Goal: Contribute content: Contribute content

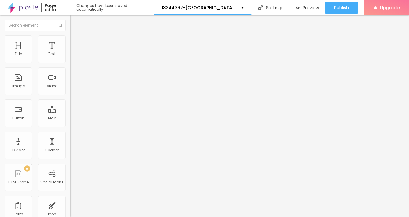
click at [70, 52] on span "Add image" at bounding box center [82, 49] width 25 height 5
click at [76, 42] on span "Style" at bounding box center [80, 39] width 9 height 5
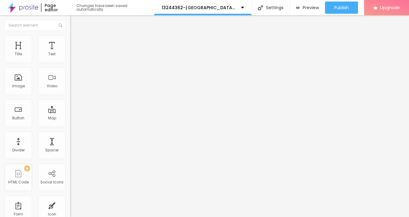
type input "95"
type input "90"
type input "85"
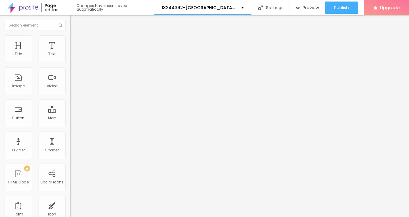
type input "85"
type input "80"
type input "75"
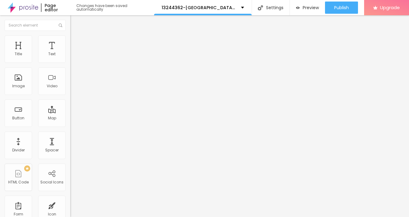
type input "60"
type input "50"
type input "45"
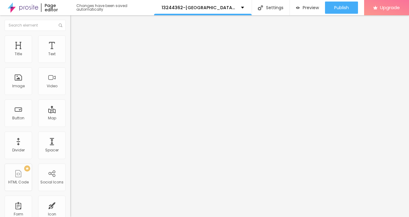
type input "45"
type input "40"
type input "35"
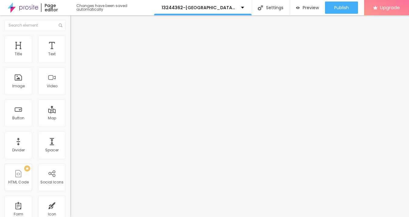
type input "30"
type input "25"
type input "20"
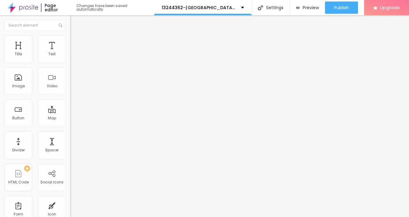
type input "20"
type input "15"
type input "10"
drag, startPoint x: 63, startPoint y: 65, endPoint x: -3, endPoint y: 63, distance: 65.9
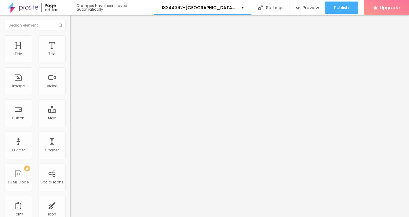
type input "10"
click at [70, 63] on input "range" at bounding box center [89, 60] width 39 height 5
click at [76, 43] on span "Advanced" at bounding box center [86, 45] width 20 height 5
click at [75, 23] on img "button" at bounding box center [77, 22] width 5 height 5
click at [53, 54] on div "Text" at bounding box center [51, 54] width 7 height 4
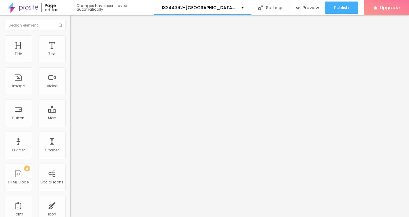
click at [73, 57] on icon "button" at bounding box center [75, 55] width 4 height 4
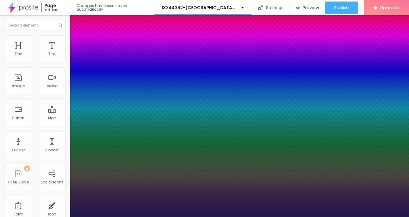
type input "1"
drag, startPoint x: 81, startPoint y: 101, endPoint x: 83, endPoint y: 105, distance: 4.5
type input "15"
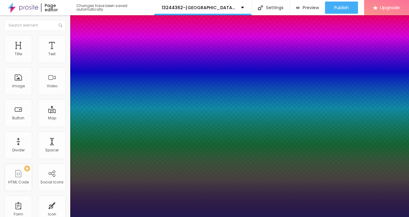
type input "1"
type input "16"
type input "1"
type input "18"
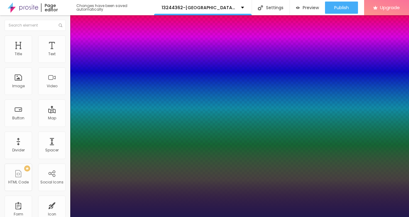
type input "18"
type input "1"
type input "23"
type input "1"
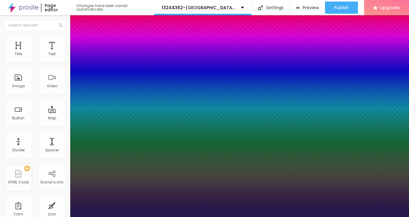
type input "25"
type input "1"
type input "26"
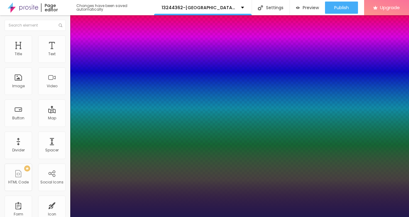
type input "1"
type input "27"
type input "1"
type input "28"
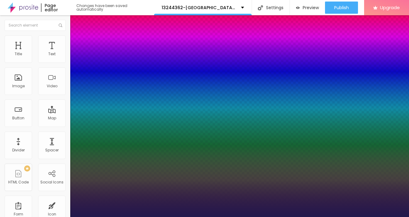
type input "28"
type input "1"
type input "29"
type input "1"
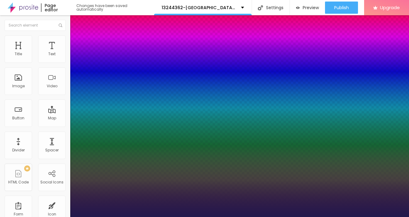
type input "30"
type input "1"
type input "31"
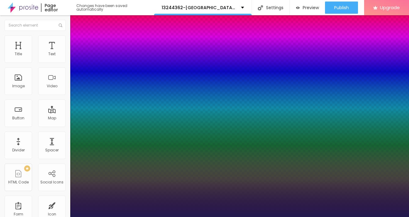
type input "1"
type input "32"
type input "1"
type input "33"
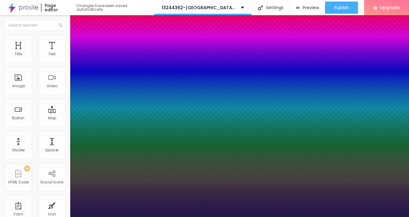
type input "33"
type input "1"
type input "34"
type input "1"
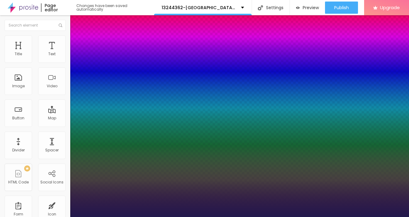
type input "35"
type input "1"
type input "36"
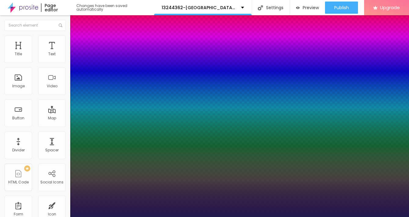
type input "1"
type input "35"
type input "1"
type input "34"
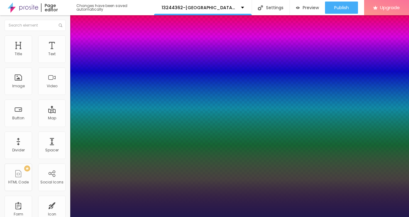
type input "34"
type input "1"
type input "33"
type input "1"
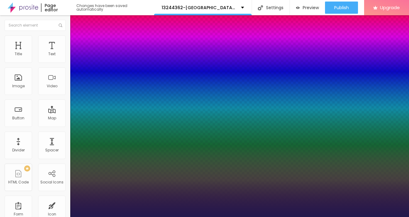
type input "32"
type input "1"
type input "31"
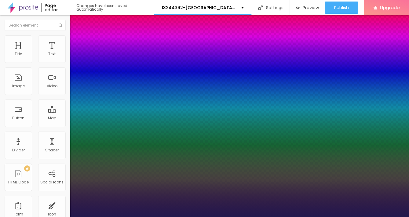
type input "1"
type input "30"
type input "1"
type input "29"
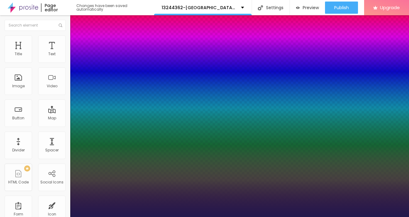
type input "29"
type input "1"
type input "28"
type input "1"
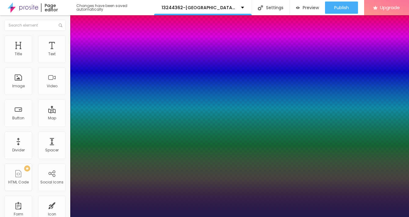
type input "27"
type input "1"
type input "26"
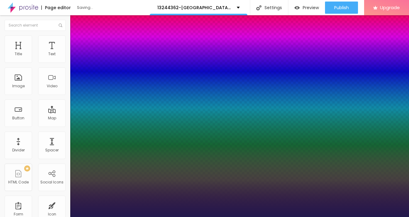
type input "1"
type input "25"
type input "1"
type input "24"
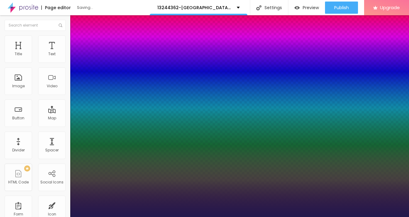
type input "24"
type input "1"
type input "25"
type input "1"
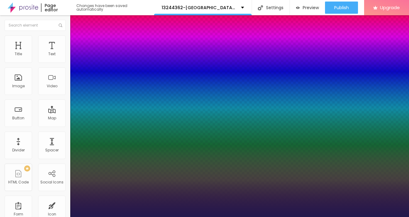
drag, startPoint x: 82, startPoint y: 105, endPoint x: 87, endPoint y: 105, distance: 4.6
type input "25"
type input "1"
click at [40, 217] on div at bounding box center [204, 217] width 409 height 0
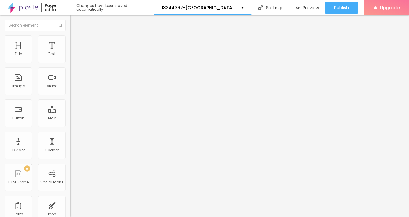
click at [75, 21] on img "button" at bounding box center [77, 22] width 5 height 5
click at [70, 57] on input "Click me" at bounding box center [106, 54] width 73 height 6
paste input "→ VIEW DOCUMENT HERE"
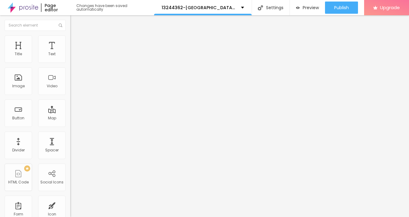
type input "→ VIEW DOCUMENT HERE"
click at [76, 42] on span "Style" at bounding box center [80, 39] width 9 height 5
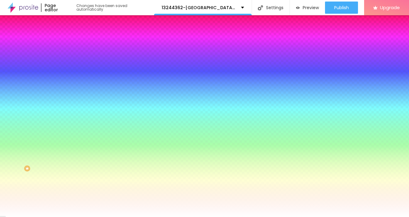
click at [76, 43] on span "Advanced" at bounding box center [86, 45] width 20 height 5
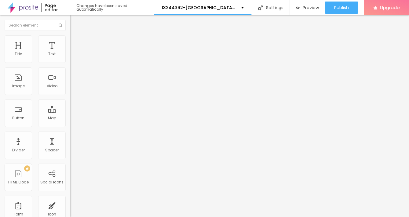
click at [70, 39] on img at bounding box center [72, 37] width 5 height 5
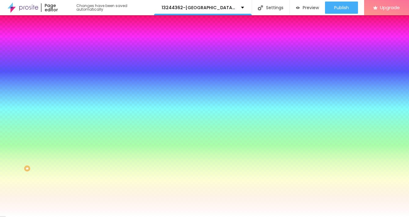
click at [70, 35] on img at bounding box center [72, 31] width 5 height 5
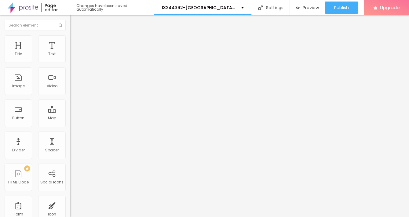
click at [70, 126] on input "https://" at bounding box center [106, 123] width 73 height 6
paste input "text"
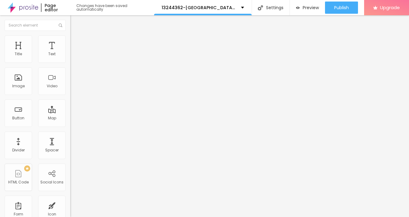
paste input "https://admin.activapower.com"
type input "https://admin.activapower.com"
click at [70, 42] on li "Advanced" at bounding box center [105, 45] width 70 height 6
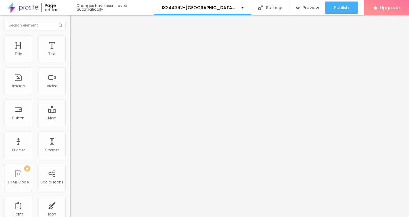
type input "6"
type input "7"
type input "9"
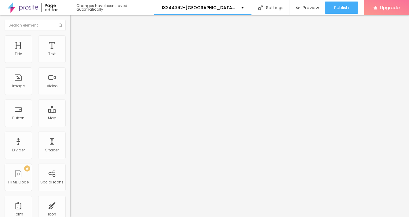
type input "9"
type input "10"
type input "11"
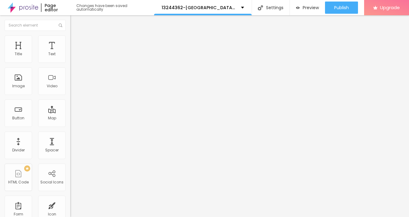
type input "12"
type input "13"
type input "14"
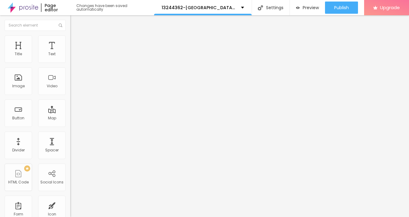
type input "14"
type input "15"
type input "16"
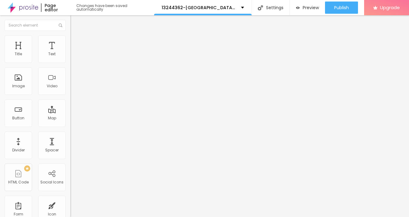
type input "17"
type input "18"
type input "19"
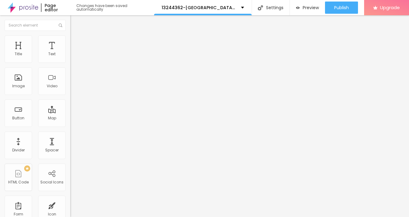
type input "19"
type input "20"
type input "21"
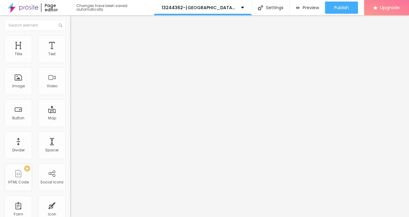
type input "22"
type input "23"
type input "24"
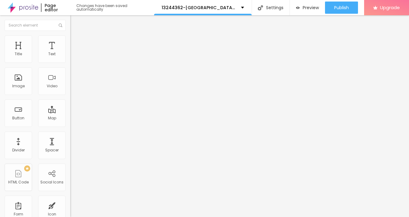
type input "24"
type input "25"
type input "24"
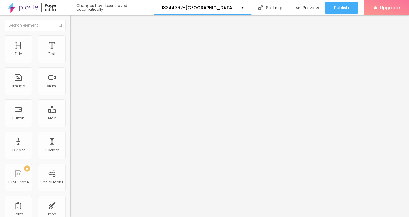
type input "23"
type input "22"
type input "21"
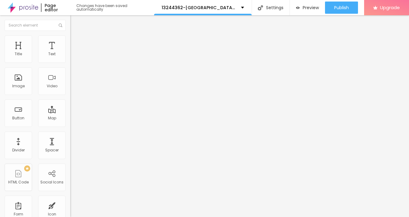
type input "21"
type input "22"
type input "23"
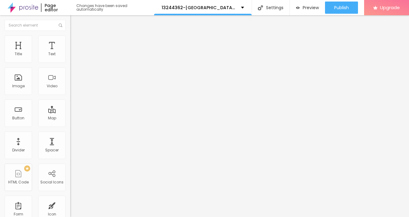
type input "22"
drag, startPoint x: 16, startPoint y: 60, endPoint x: 22, endPoint y: 60, distance: 5.8
type input "22"
click at [70, 118] on input "range" at bounding box center [89, 120] width 39 height 5
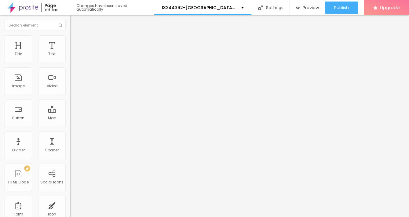
click at [76, 42] on span "Style" at bounding box center [80, 39] width 9 height 5
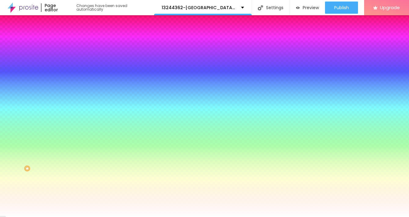
click at [76, 45] on span "Advanced" at bounding box center [86, 45] width 20 height 5
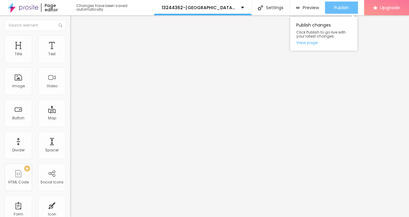
click at [330, 10] on button "Publish" at bounding box center [341, 8] width 33 height 12
click at [337, 8] on span "Publish" at bounding box center [341, 7] width 15 height 5
click at [338, 7] on span "Publish" at bounding box center [341, 7] width 15 height 5
click at [338, 9] on span "Publish" at bounding box center [341, 7] width 15 height 5
